Goal: Task Accomplishment & Management: Use online tool/utility

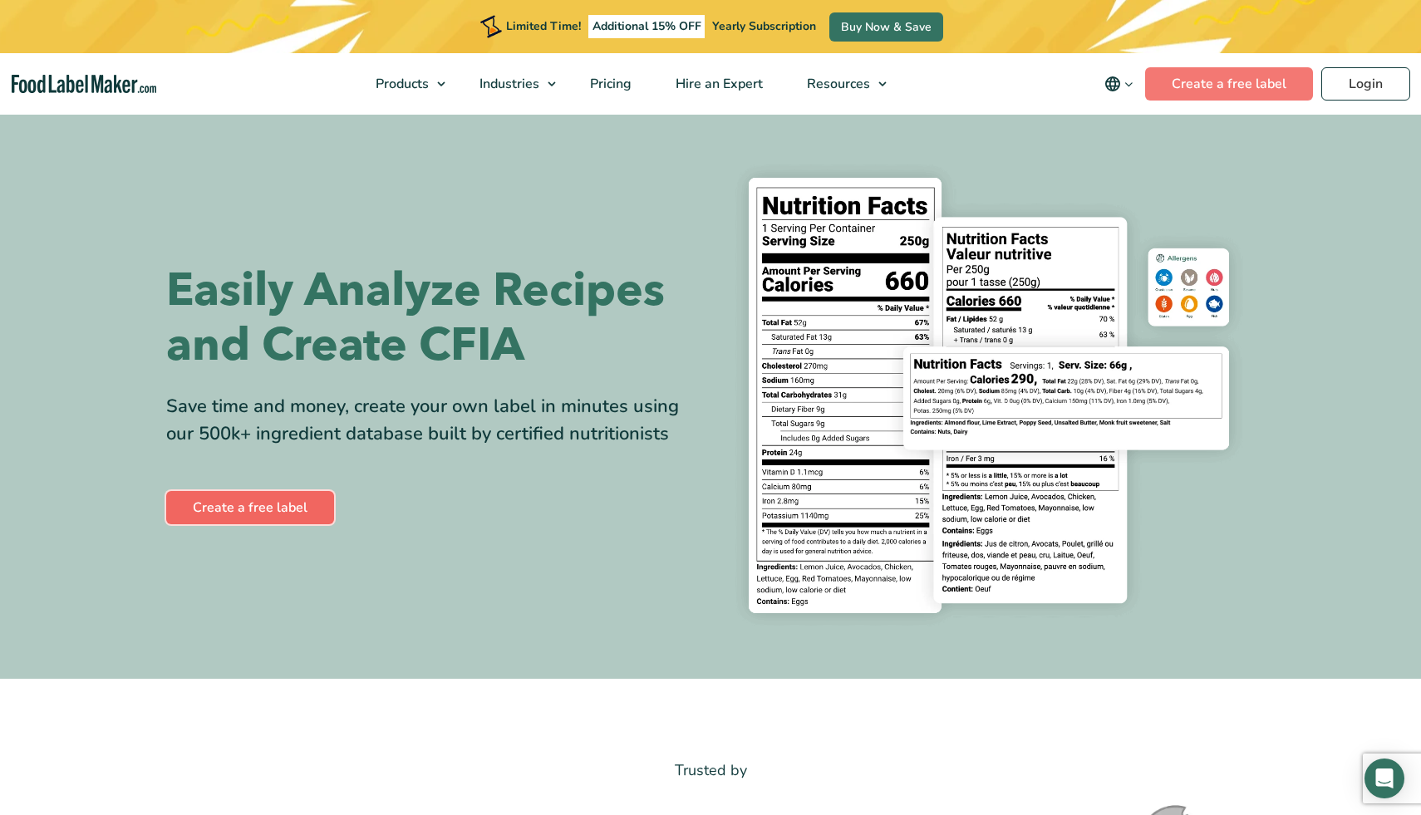
click at [242, 508] on link "Create a free label" at bounding box center [250, 507] width 168 height 33
click at [272, 507] on link "Create a free label" at bounding box center [250, 507] width 168 height 33
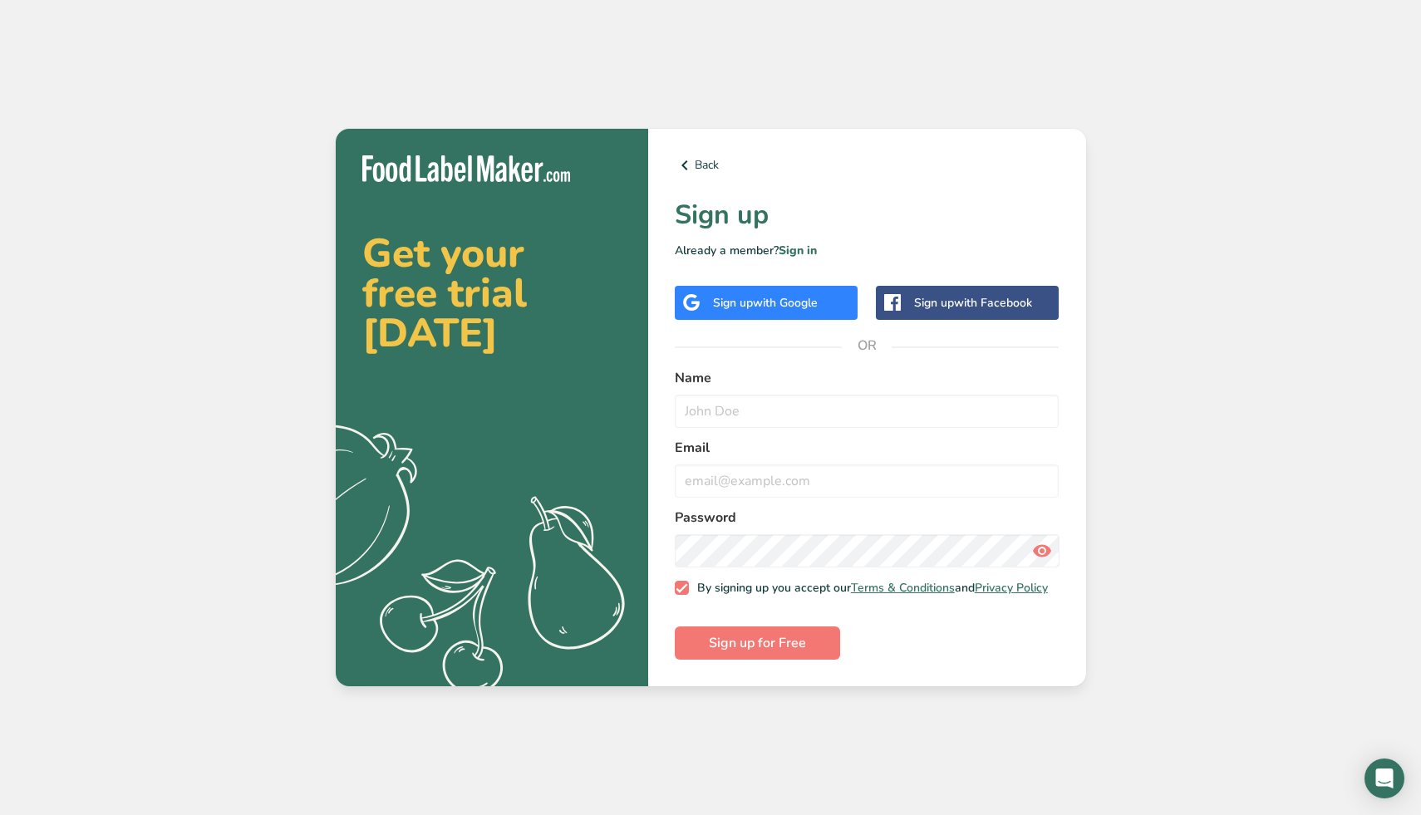
click at [768, 296] on span "with Google" at bounding box center [785, 303] width 65 height 16
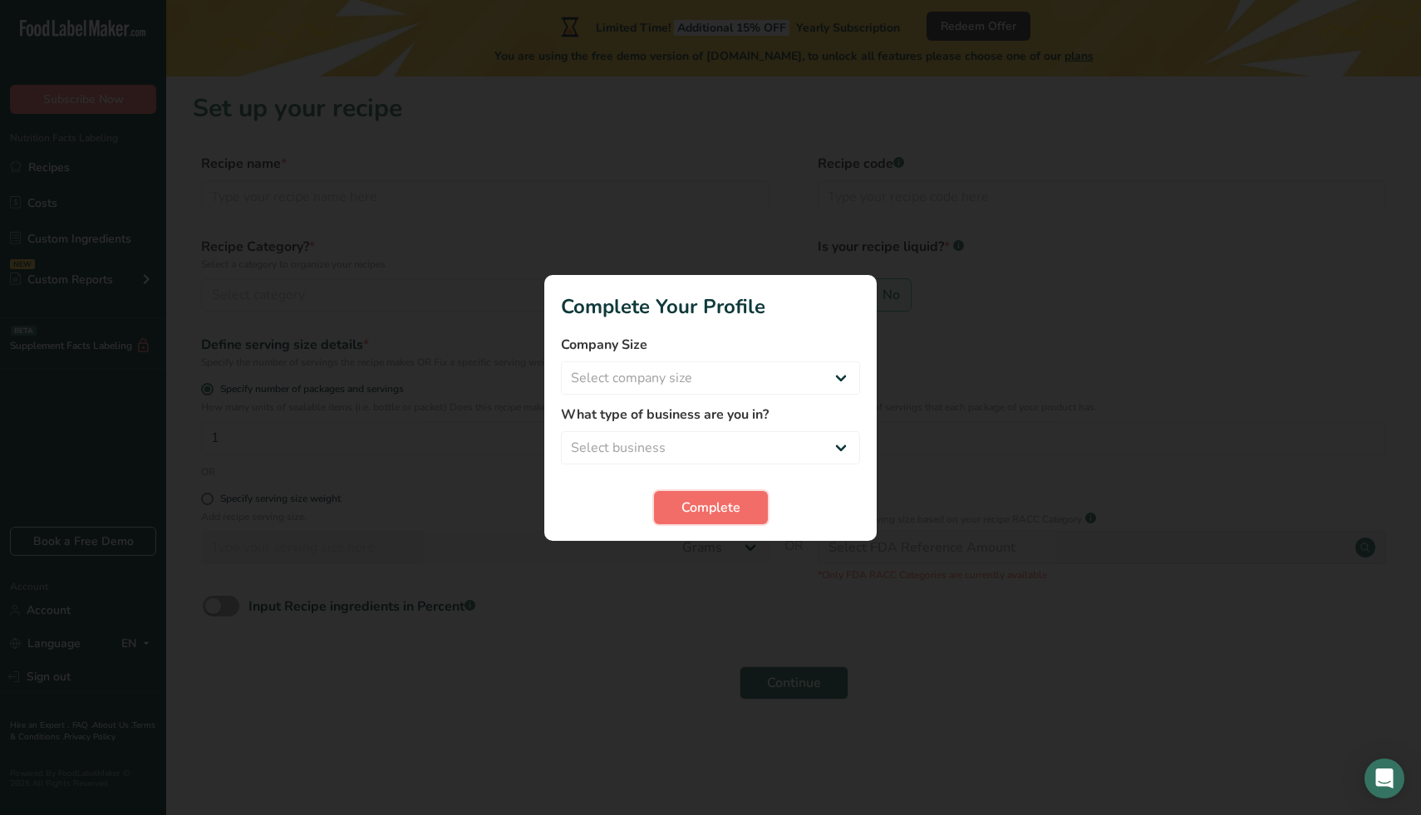
click at [700, 501] on span "Complete" at bounding box center [710, 508] width 59 height 20
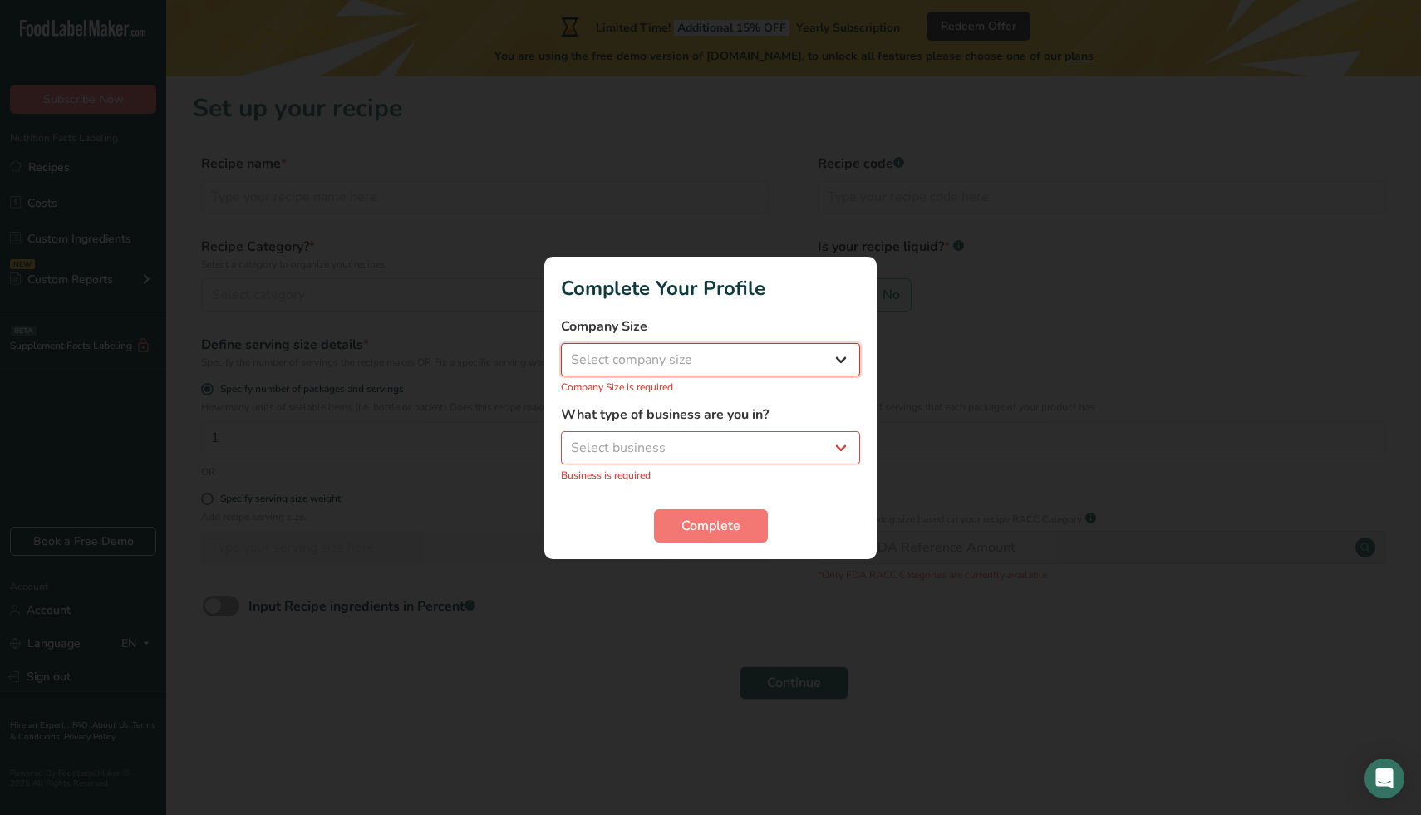
click at [717, 369] on select "Select company size Fewer than 10 Employees 10 to 50 Employees 51 to 500 Employ…" at bounding box center [710, 359] width 299 height 33
select select "2"
click at [561, 351] on select "Select company size Fewer than 10 Employees 10 to 50 Employees 51 to 500 Employ…" at bounding box center [710, 359] width 299 height 33
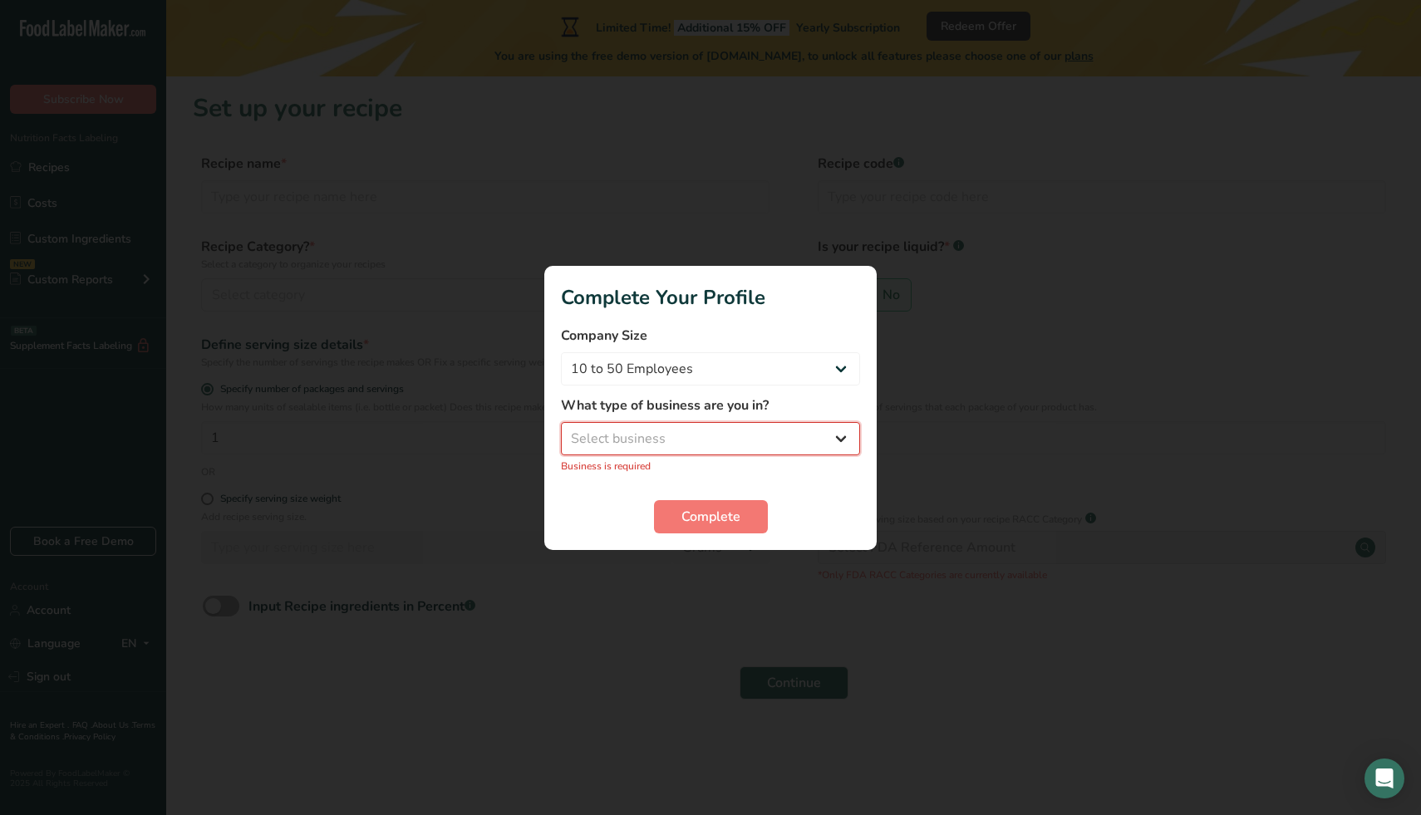
click at [667, 430] on select "Select business Packaged Food Manufacturer Restaurant & Cafe Bakery Meal Plans …" at bounding box center [710, 438] width 299 height 33
select select "8"
click at [561, 430] on select "Select business Packaged Food Manufacturer Restaurant & Cafe Bakery Meal Plans …" at bounding box center [710, 438] width 299 height 33
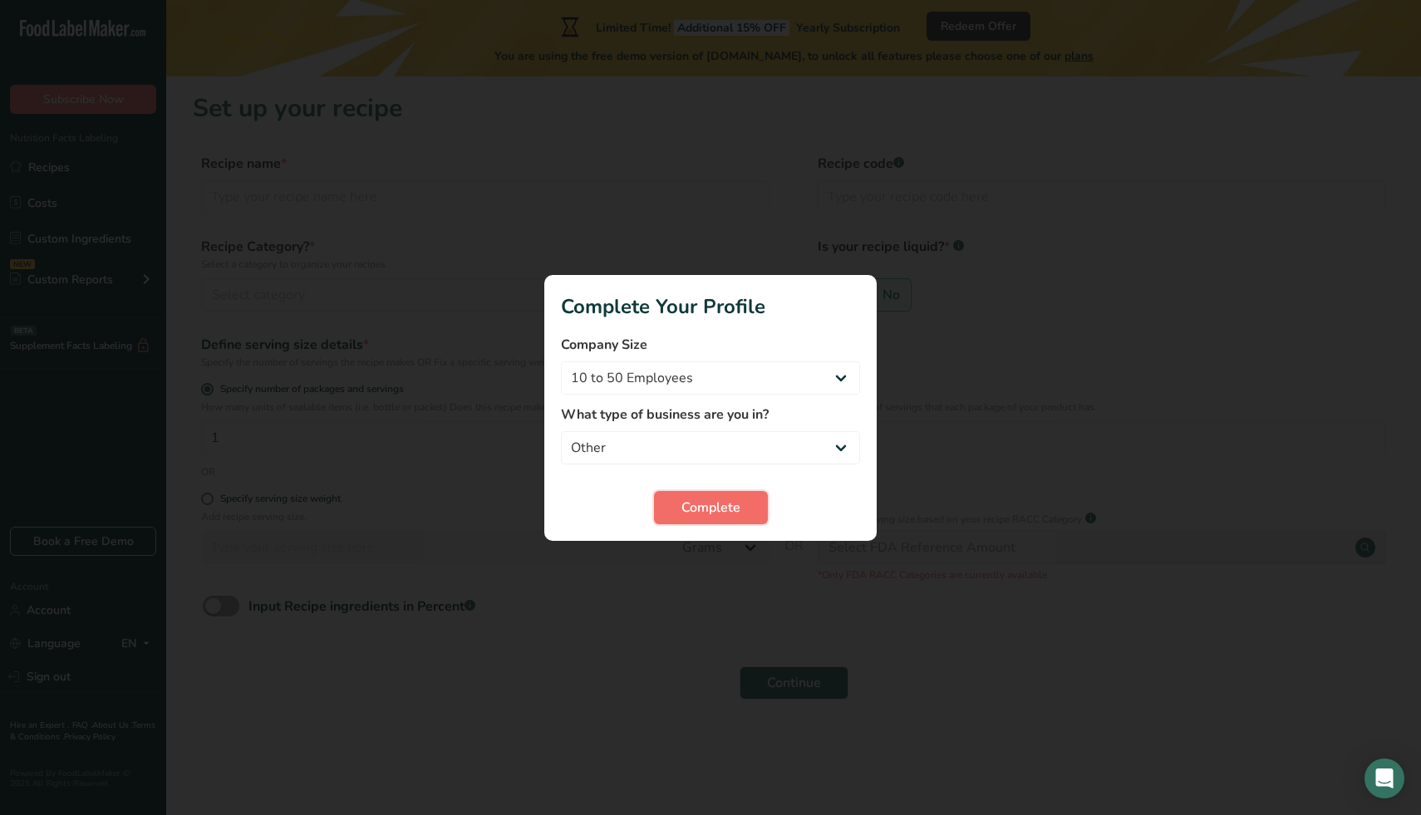
click at [700, 501] on span "Complete" at bounding box center [710, 508] width 59 height 20
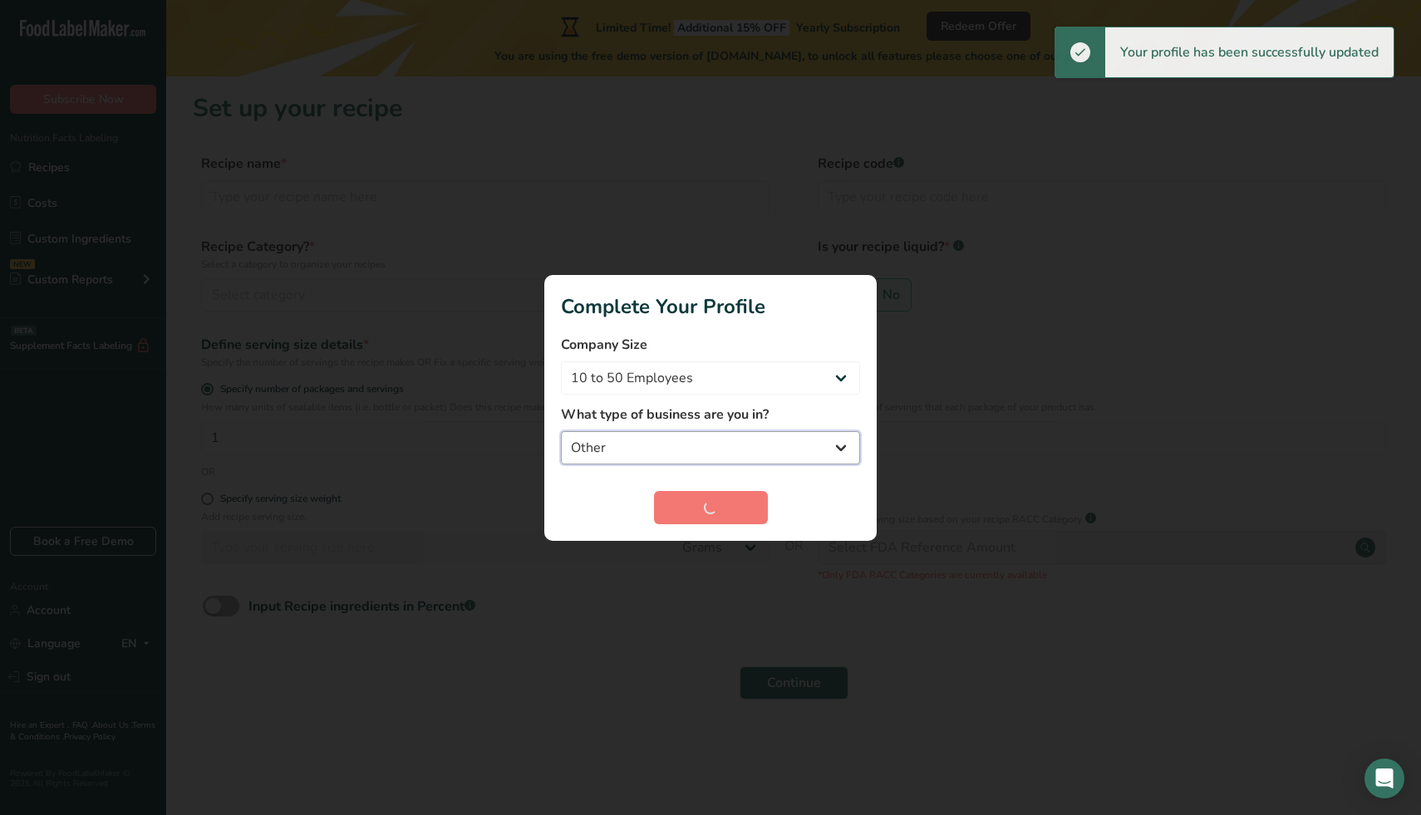
click at [631, 444] on select "Packaged Food Manufacturer Restaurant & Cafe Bakery Meal Plans & Catering Compa…" at bounding box center [710, 447] width 299 height 33
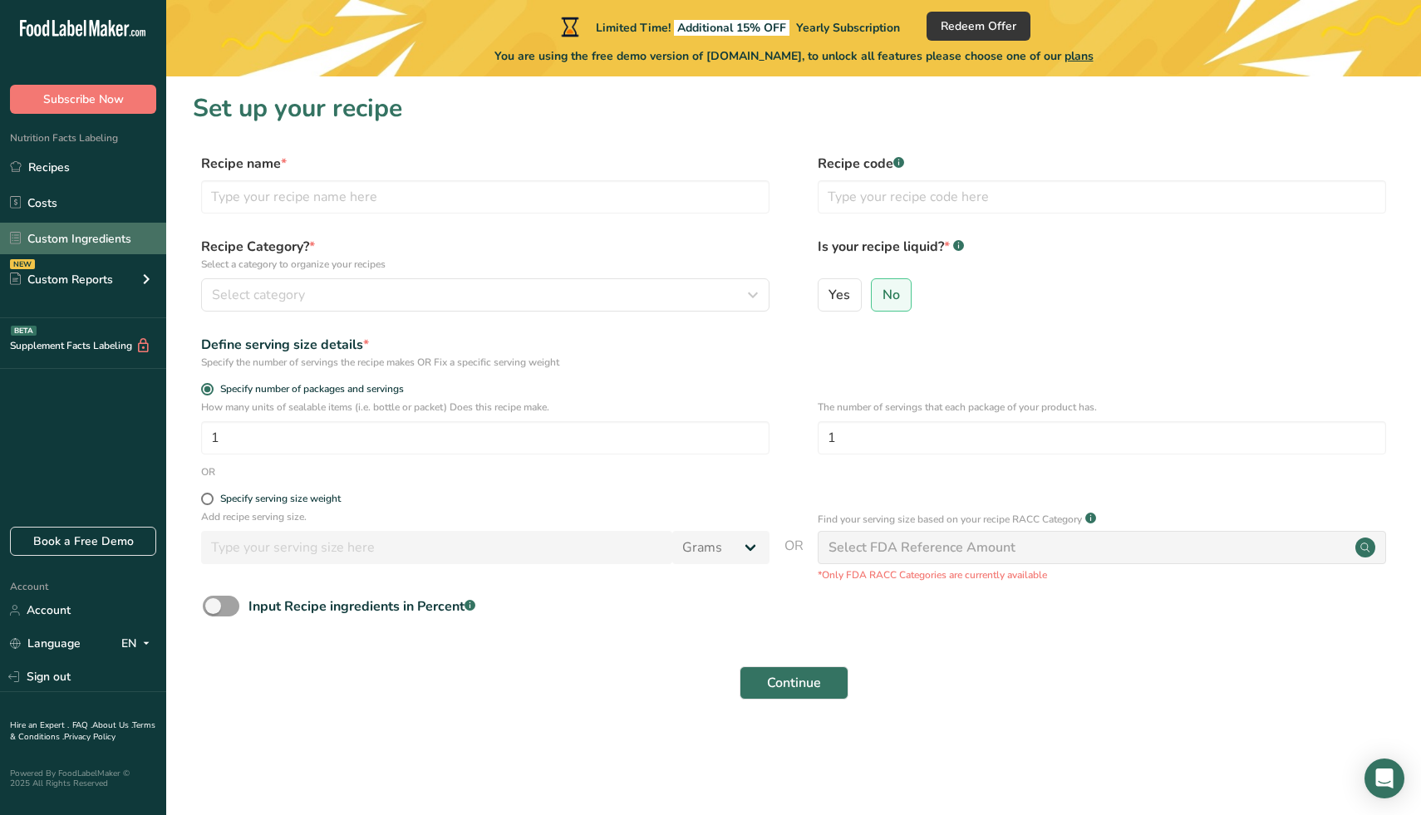
click at [123, 237] on link "Custom Ingredients" at bounding box center [83, 239] width 166 height 32
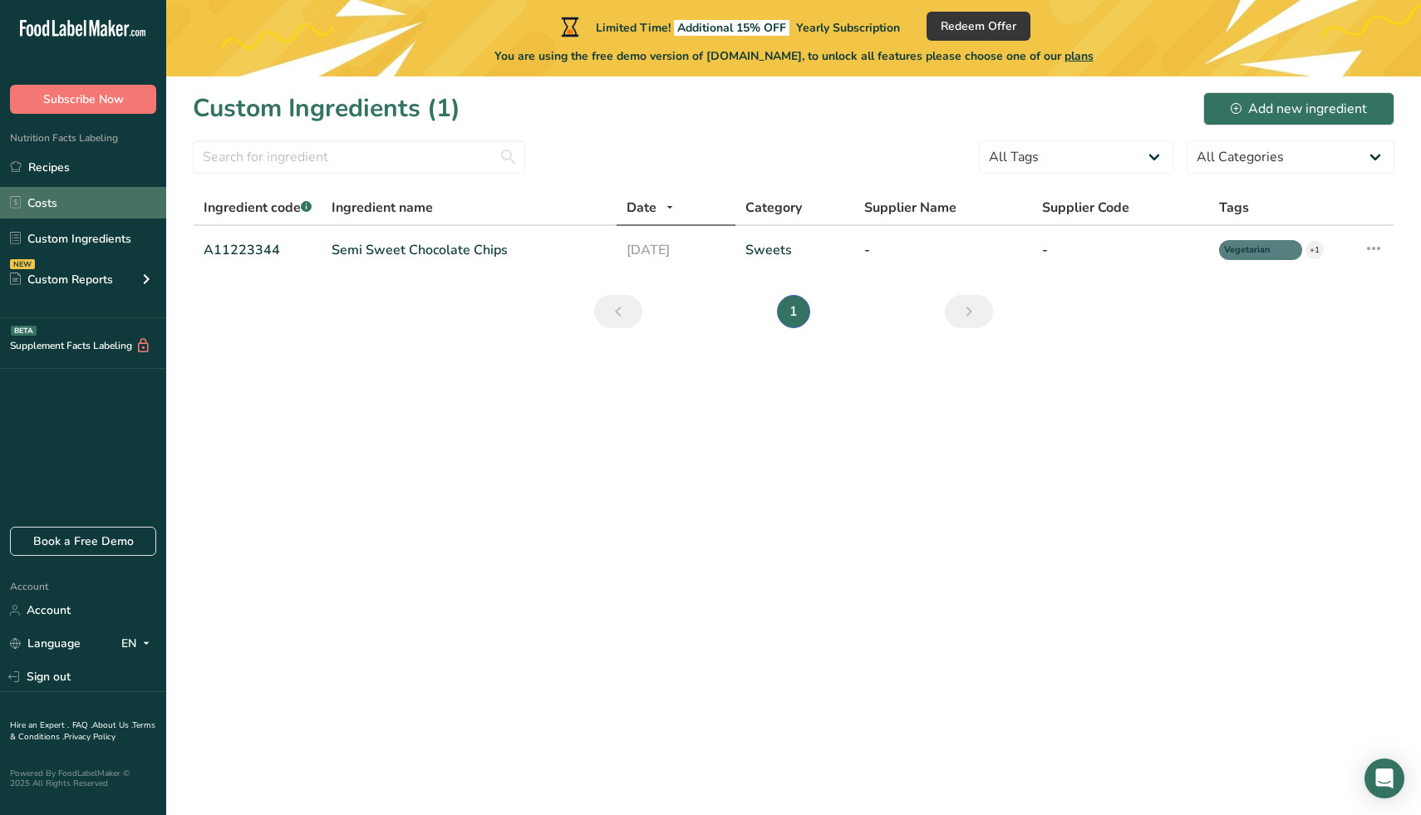
click at [109, 215] on link "Costs" at bounding box center [83, 203] width 166 height 32
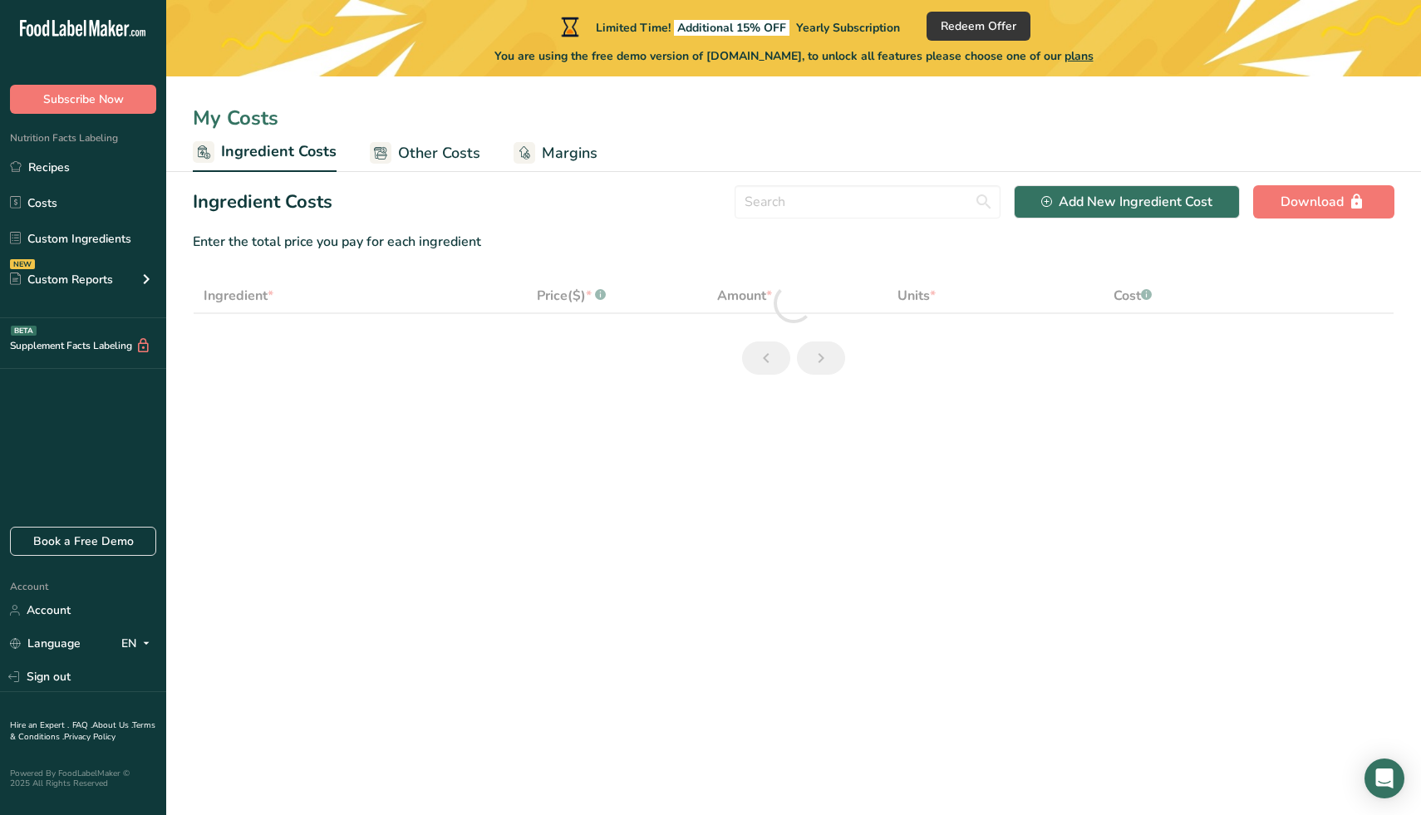
select select "1"
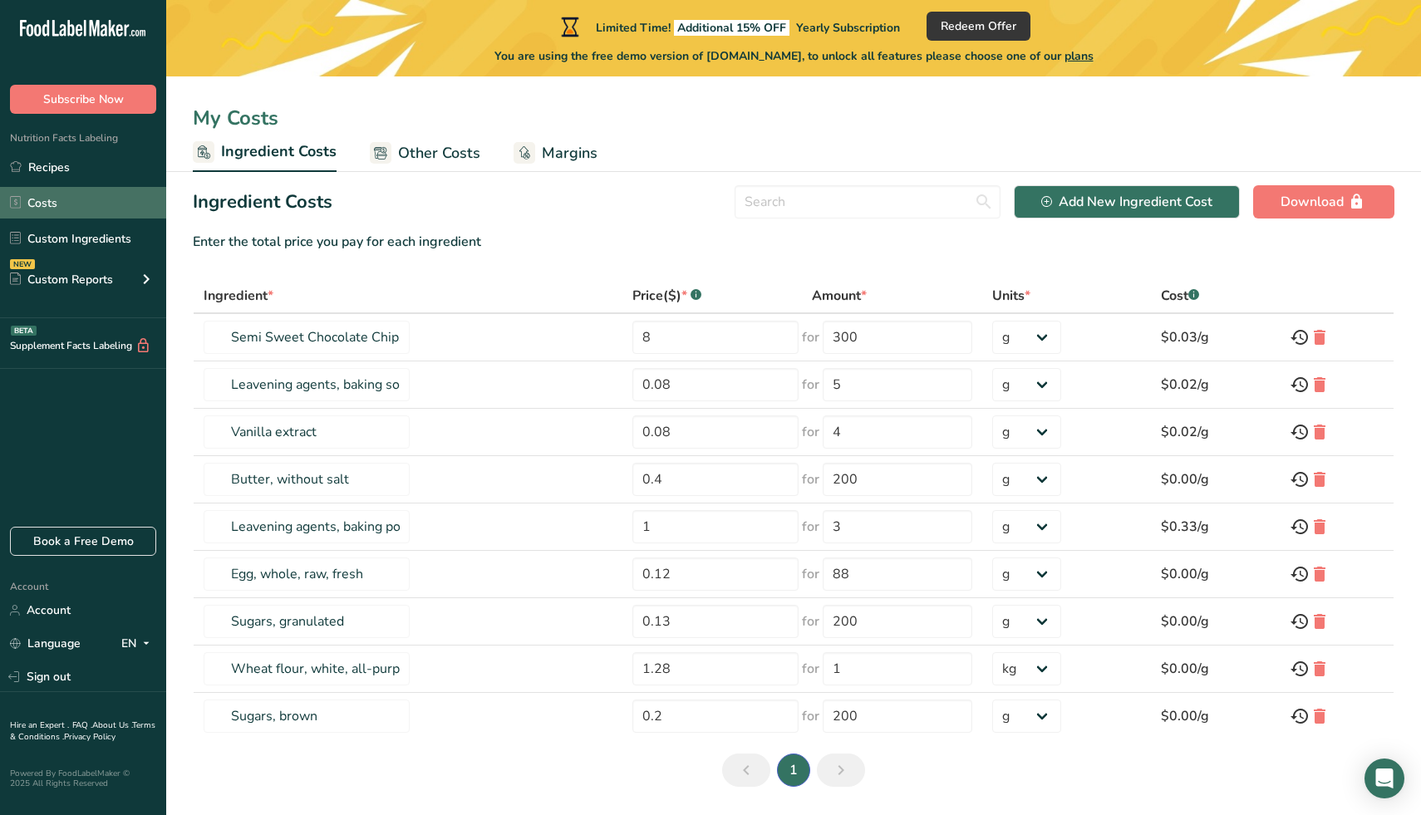
click at [115, 187] on link "Costs" at bounding box center [83, 203] width 166 height 32
click at [96, 166] on link "Recipes" at bounding box center [83, 167] width 166 height 32
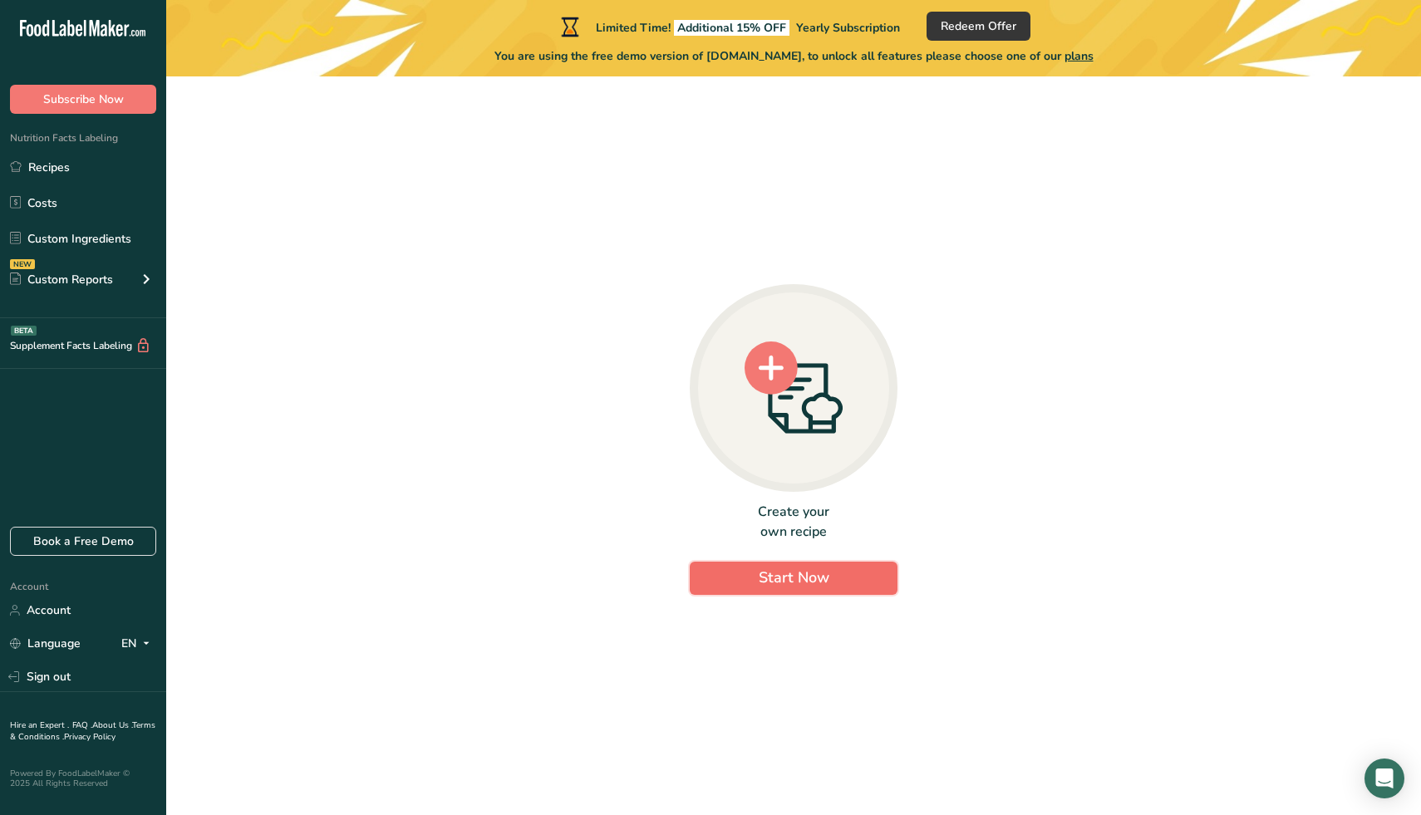
click at [754, 587] on button "Start Now" at bounding box center [794, 578] width 208 height 33
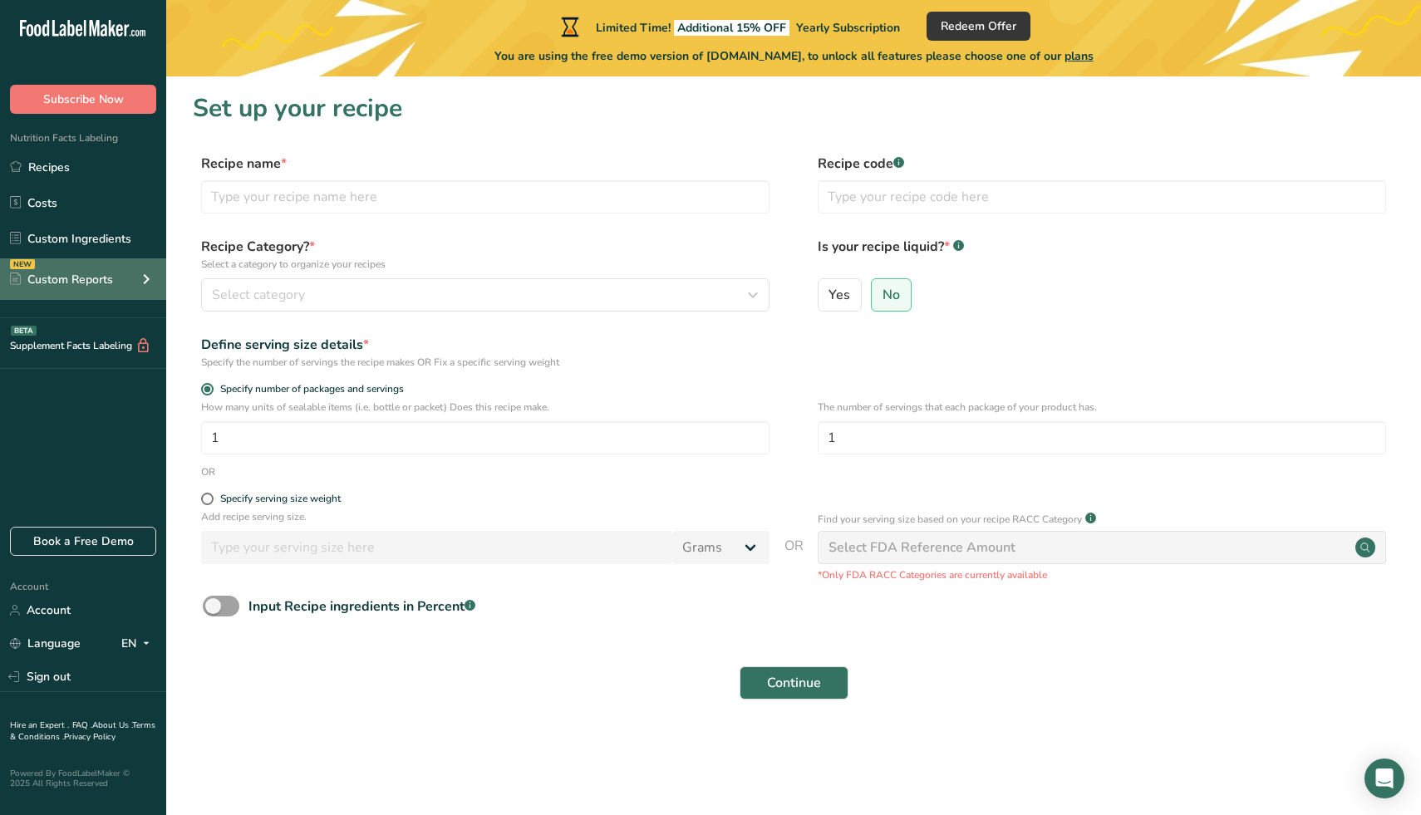
click at [130, 277] on div "NEW Custom Reports" at bounding box center [83, 279] width 166 height 42
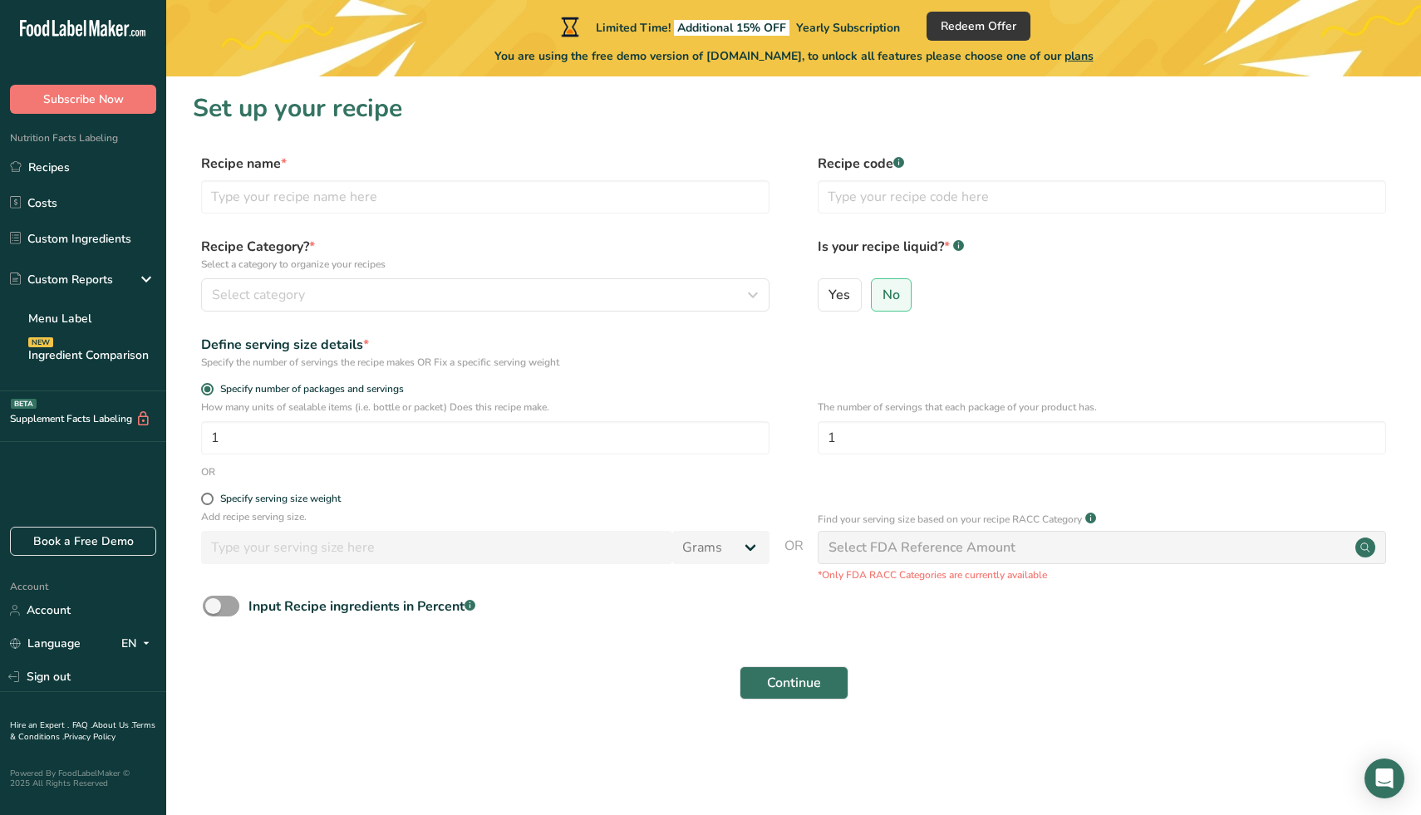
click at [100, 26] on icon ".a-20{fill:#fff;}" at bounding box center [101, 33] width 162 height 26
